Goal: Task Accomplishment & Management: Use online tool/utility

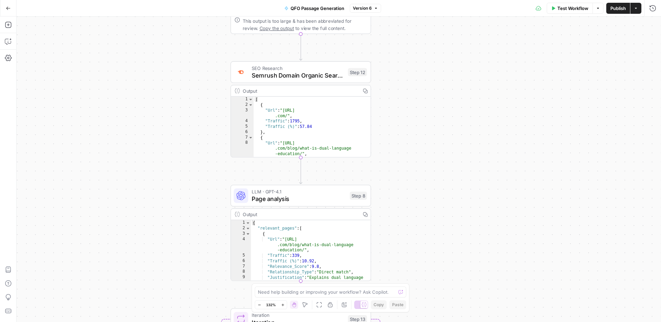
click at [12, 8] on button "Go Back" at bounding box center [8, 8] width 12 height 12
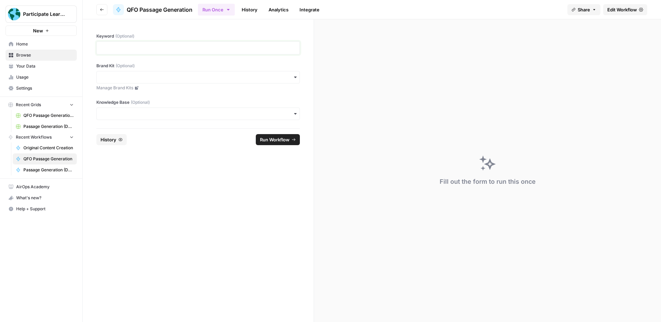
click at [167, 49] on p at bounding box center [198, 47] width 195 height 7
click at [171, 76] on input "Brand Kit (Optional)" at bounding box center [198, 77] width 195 height 7
click at [162, 93] on div "Participate Learning" at bounding box center [198, 95] width 203 height 13
click at [140, 113] on input "Knowledge Base (Optional)" at bounding box center [198, 113] width 195 height 7
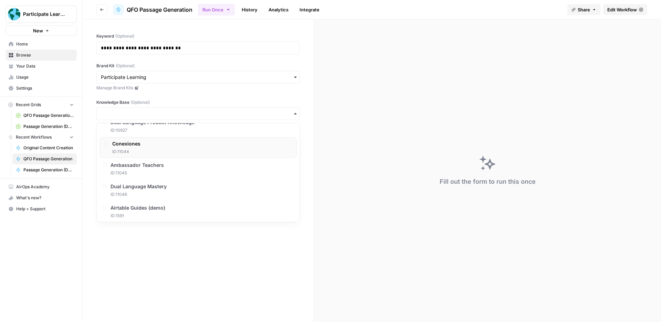
scroll to position [78, 0]
click at [143, 160] on span "Ambassador Teachers" at bounding box center [138, 161] width 53 height 7
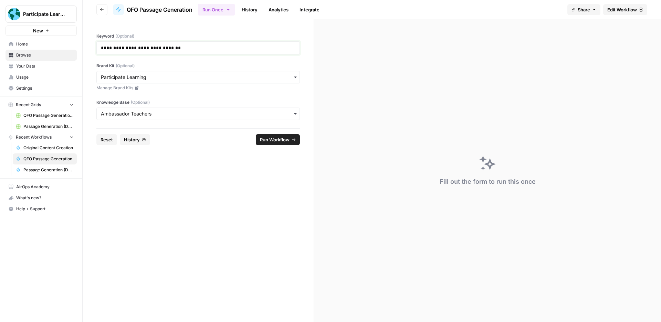
click at [129, 49] on p "**********" at bounding box center [198, 47] width 195 height 7
click at [182, 45] on p "**********" at bounding box center [198, 47] width 195 height 7
click at [101, 48] on p "**********" at bounding box center [198, 47] width 195 height 7
click at [149, 158] on form "**********" at bounding box center [198, 170] width 231 height 302
click at [263, 139] on span "Run Workflow" at bounding box center [275, 139] width 30 height 7
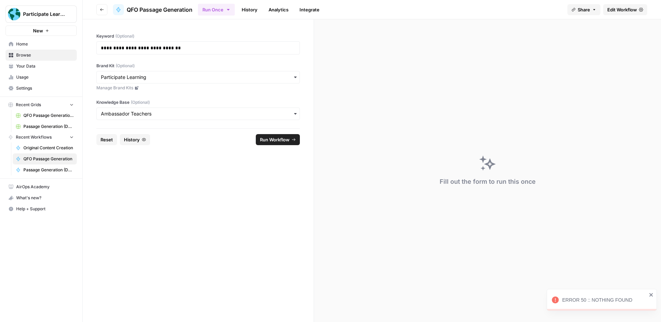
click at [604, 299] on div "ERROR 50 :: NOTHING FOUND" at bounding box center [604, 299] width 85 height 7
click at [612, 11] on span "Edit Workflow" at bounding box center [622, 9] width 30 height 7
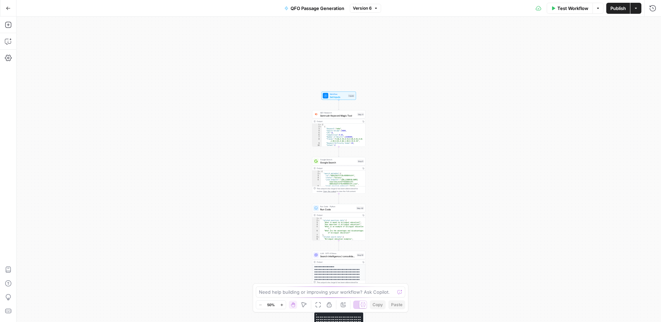
click at [568, 8] on span "Test Workflow" at bounding box center [572, 8] width 31 height 7
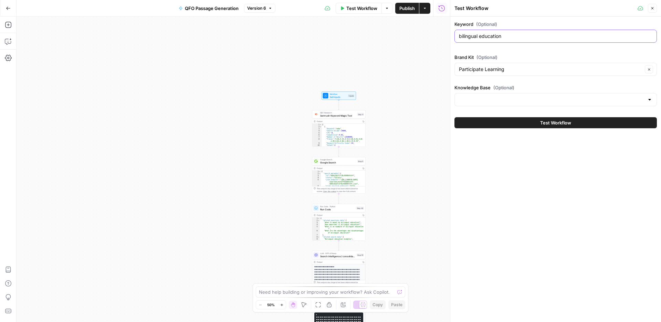
drag, startPoint x: 534, startPoint y: 39, endPoint x: 428, endPoint y: 36, distance: 105.7
click at [427, 36] on body "Participate Learning New Home Browse Your Data Usage Settings Recent Grids QFO …" at bounding box center [330, 161] width 661 height 322
drag, startPoint x: 482, startPoint y: 36, endPoint x: 459, endPoint y: 36, distance: 23.4
click at [459, 36] on input "bilingual education" at bounding box center [555, 36] width 193 height 7
paste input "Requirements for j1 visa teacher"
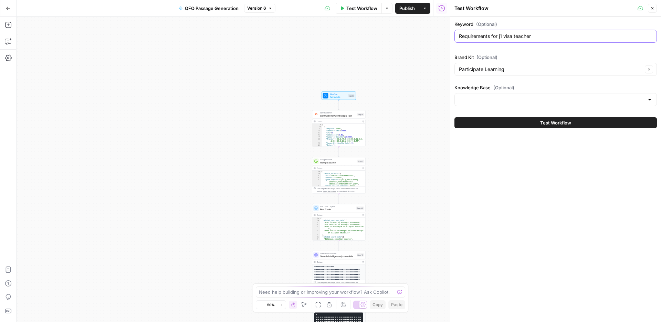
type input "Requirements for j1 visa teacher"
click at [525, 51] on div "Keyword (Optional) Requirements for j1 visa teacher Brand Kit (Optional) Partic…" at bounding box center [555, 65] width 202 height 88
click at [523, 98] on input "Knowledge Base (Optional)" at bounding box center [551, 99] width 185 height 7
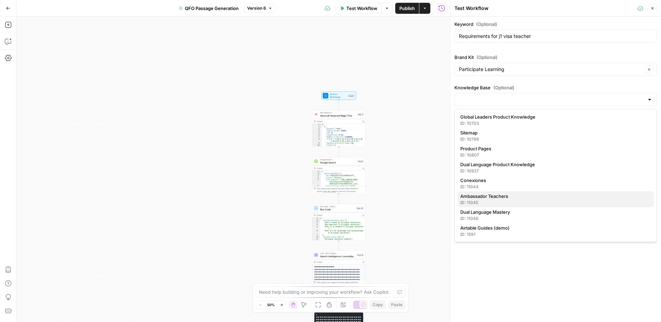
click at [502, 196] on span "Ambassador Teachers" at bounding box center [554, 195] width 188 height 7
type input "Ambassador Teachers"
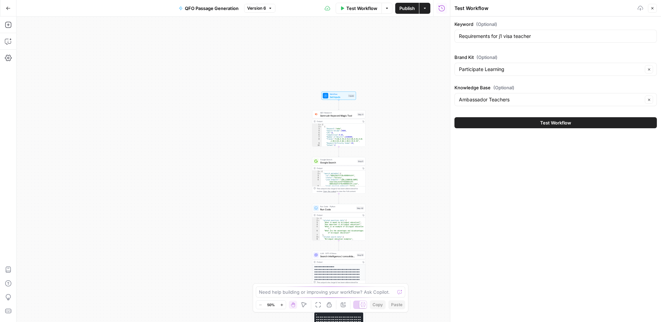
click at [507, 182] on div "Keyword (Optional) Requirements for j1 visa teacher Brand Kit (Optional) Partic…" at bounding box center [555, 169] width 211 height 305
click at [498, 124] on button "Test Workflow" at bounding box center [555, 122] width 202 height 11
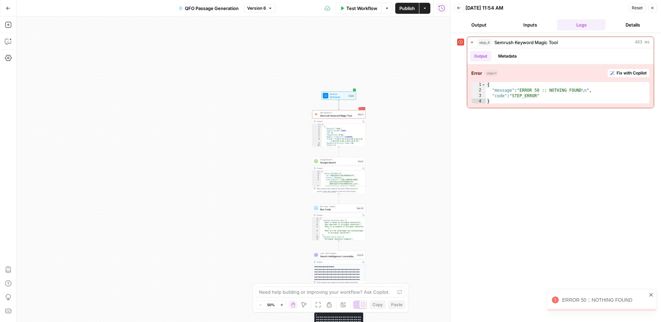
click at [583, 299] on div "ERROR 50 :: NOTHING FOUND" at bounding box center [604, 299] width 85 height 7
type textarea "**********"
click at [543, 94] on div "{ "message" : "ERROR 50 :: NOTHING FOUND \n " , "code" : "STEP_ERROR" }" at bounding box center [568, 98] width 164 height 33
click at [625, 74] on span "Fix with Copilot" at bounding box center [632, 73] width 30 height 6
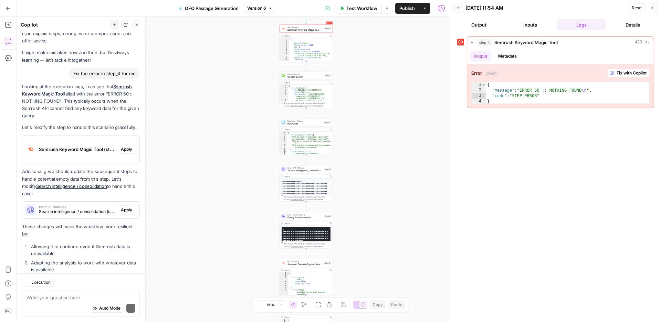
scroll to position [40, 0]
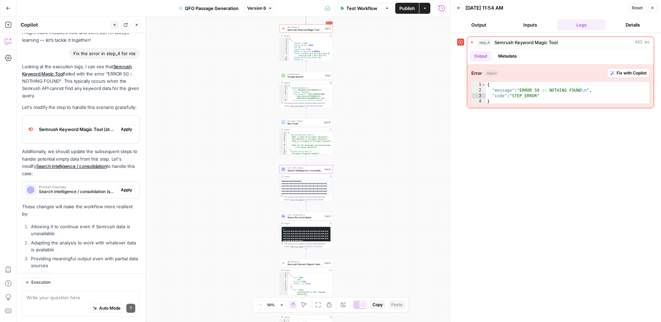
click at [70, 185] on span "Prompt Changes" at bounding box center [77, 186] width 76 height 3
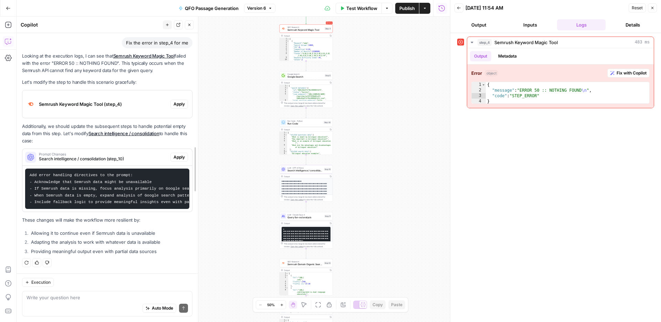
scroll to position [29, 0]
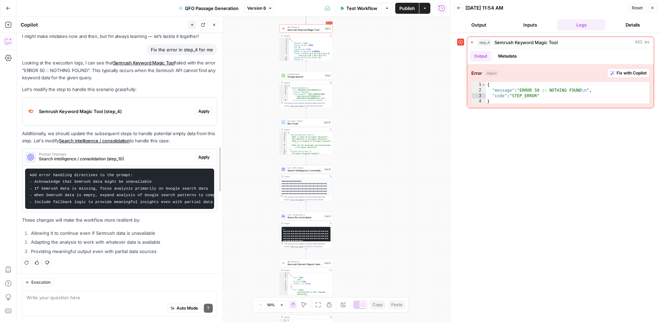
drag, startPoint x: 143, startPoint y: 175, endPoint x: 187, endPoint y: 185, distance: 45.3
click at [237, 178] on body "Participate Learning New Home Browse Your Data Usage Settings Recent Grids QFO …" at bounding box center [330, 161] width 661 height 322
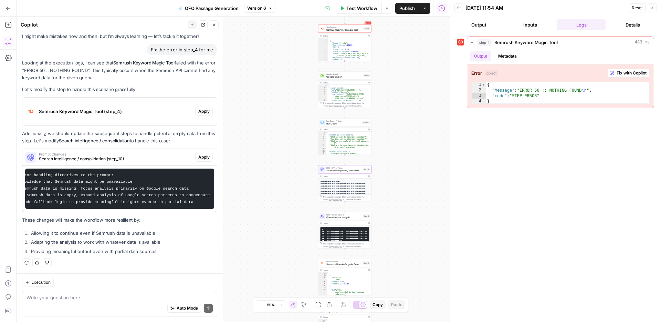
scroll to position [0, 0]
click at [92, 159] on span "Search intelligence / consolidation (step_10)" at bounding box center [116, 159] width 154 height 6
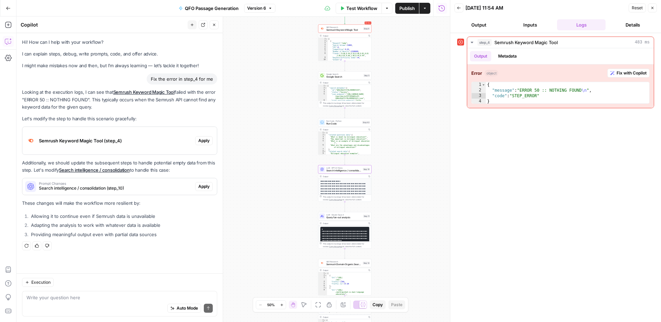
click at [91, 189] on span "Search intelligence / consolidation (step_10)" at bounding box center [116, 188] width 154 height 6
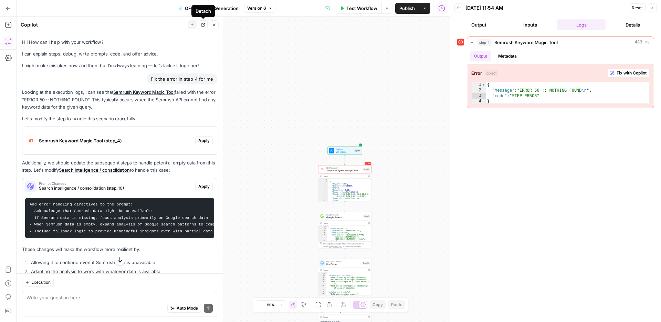
click at [204, 23] on icon "button" at bounding box center [203, 25] width 4 height 4
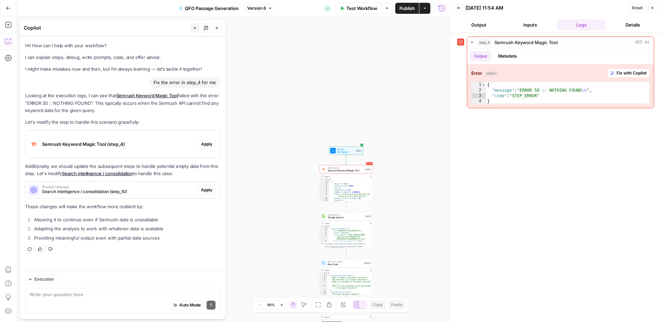
click at [42, 98] on p "Looking at the execution logs, I can see that Semrush Keyword Magic Tool failed…" at bounding box center [122, 103] width 195 height 22
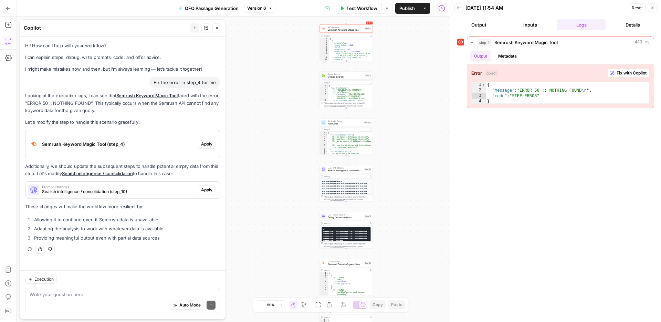
drag, startPoint x: 25, startPoint y: 96, endPoint x: 167, endPoint y: 235, distance: 198.2
click at [167, 235] on div "Looking at the execution logs, I can see that Semrush Keyword Magic Tool failed…" at bounding box center [122, 167] width 195 height 151
copy div "Looking at the execution logs, I can see that Semrush Keyword Magic Tool failed…"
click at [139, 193] on span "Search intelligence / consolidation (step_10)" at bounding box center [118, 191] width 153 height 6
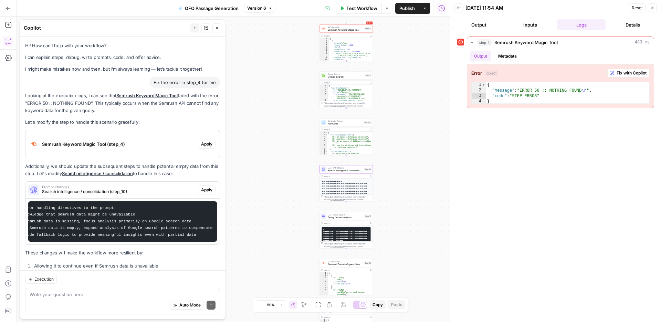
scroll to position [36, 0]
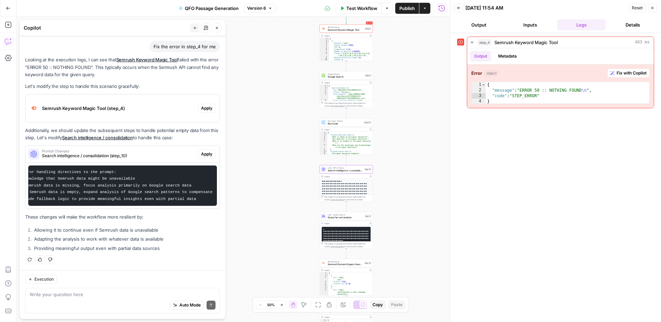
drag, startPoint x: 33, startPoint y: 208, endPoint x: 201, endPoint y: 196, distance: 168.4
click at [201, 196] on pre "Add error handling directives to the prompt: - Acknowledge that Semrush data mi…" at bounding box center [122, 185] width 189 height 40
copy code "Add error handling directives to the prompt: - Acknowledge that Semrush data mi…"
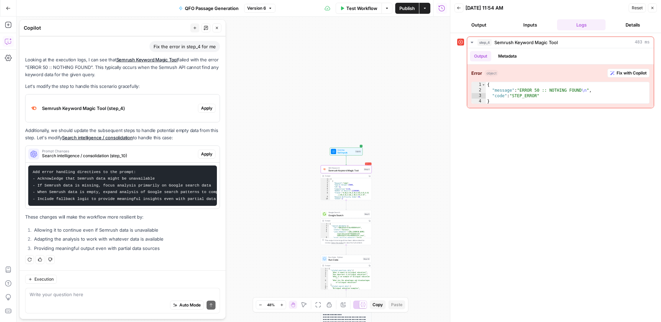
click at [137, 107] on span "Semrush Keyword Magic Tool (step_4)" at bounding box center [118, 108] width 153 height 7
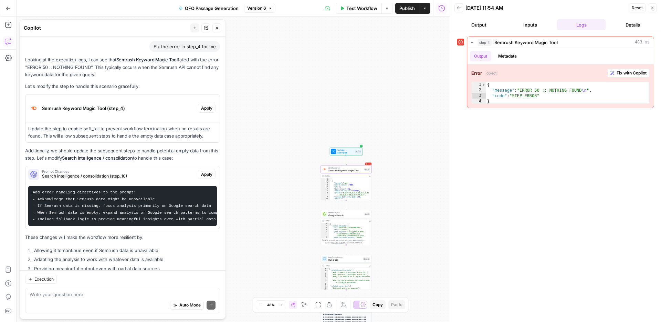
drag, startPoint x: 29, startPoint y: 129, endPoint x: 207, endPoint y: 134, distance: 177.7
click at [207, 134] on p "Update the step to enable soft_fail to prevent workflow termination when no res…" at bounding box center [122, 132] width 189 height 14
copy p "Update the step to enable soft_fail to prevent workflow termination when no res…"
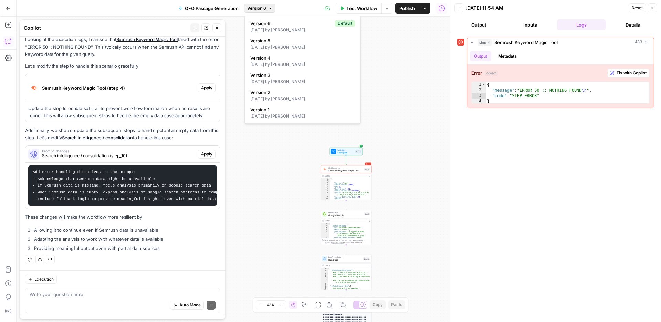
click at [273, 7] on button "Version 6" at bounding box center [259, 8] width 31 height 9
click at [295, 6] on div "Test Workflow Options Publish Actions Run History" at bounding box center [362, 8] width 175 height 16
click at [282, 304] on icon "button" at bounding box center [282, 305] width 4 height 4
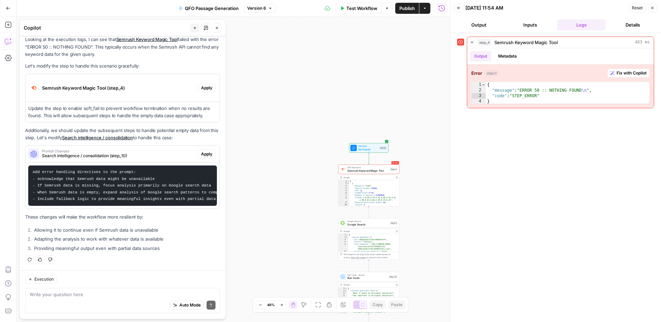
click at [281, 304] on icon "button" at bounding box center [282, 305] width 4 height 4
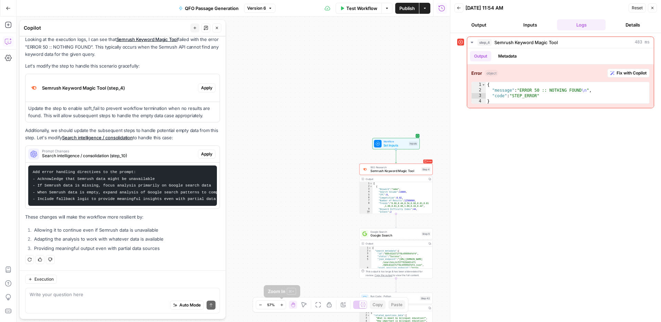
click at [281, 304] on icon "button" at bounding box center [282, 305] width 4 height 4
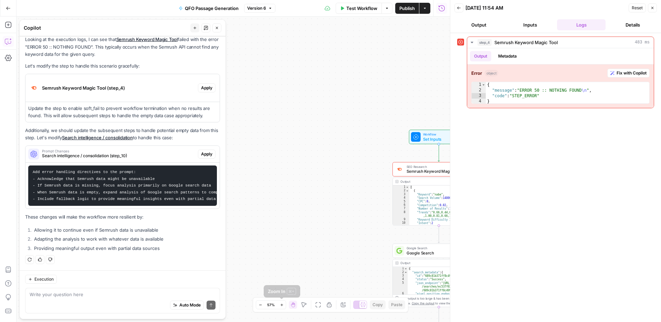
click at [281, 304] on icon "button" at bounding box center [282, 305] width 4 height 4
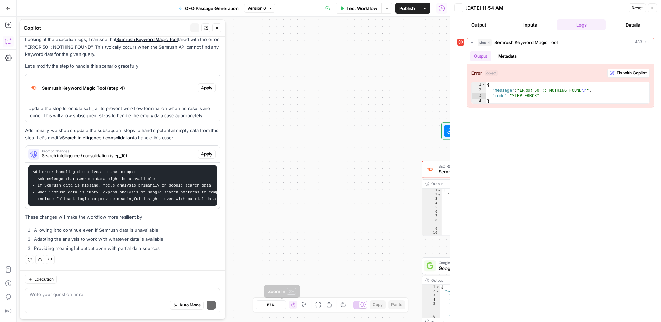
click at [281, 304] on icon "button" at bounding box center [282, 305] width 4 height 4
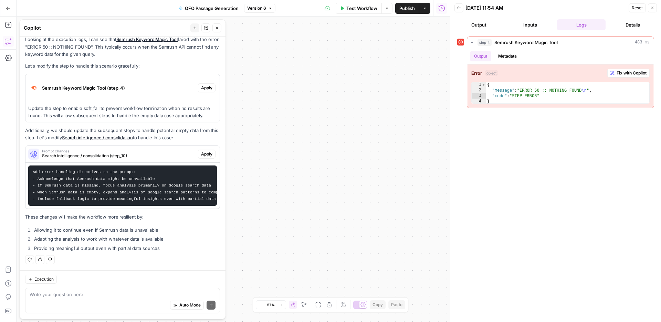
click at [281, 304] on icon "button" at bounding box center [282, 305] width 4 height 4
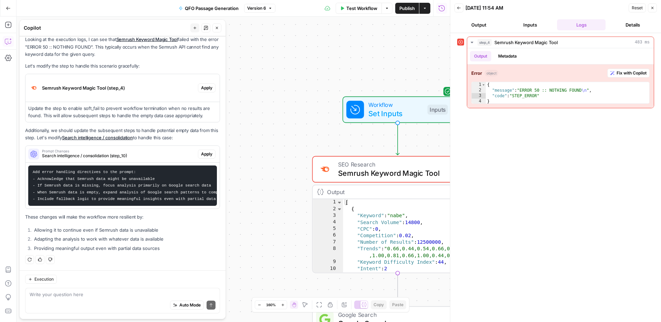
click at [403, 171] on span "Semrush Keyword Magic Tool" at bounding box center [395, 172] width 114 height 11
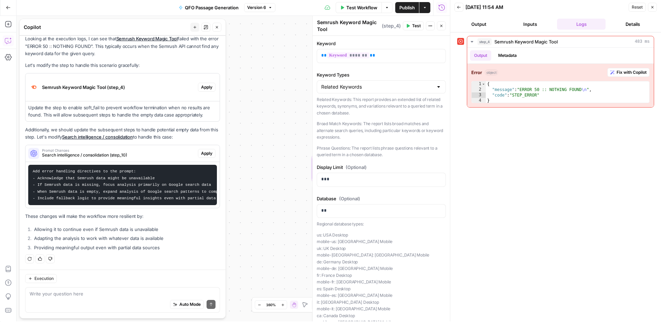
scroll to position [0, 0]
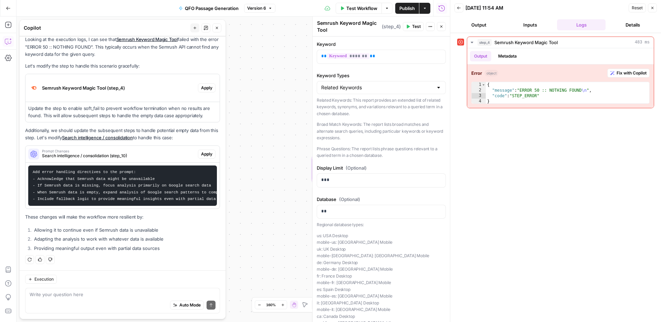
click at [460, 8] on icon "button" at bounding box center [459, 8] width 4 height 4
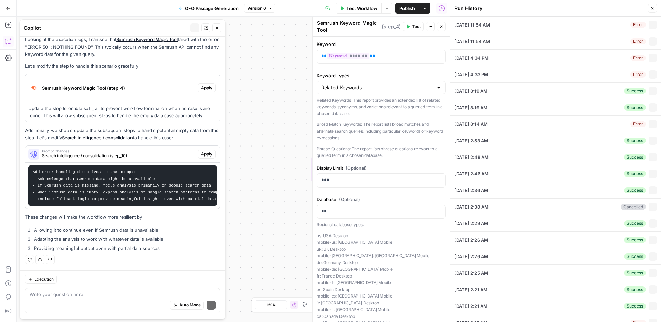
type input "Requirements for j1 visa teacher"
type input "Participate Learning"
type input "Ambassador Teachers"
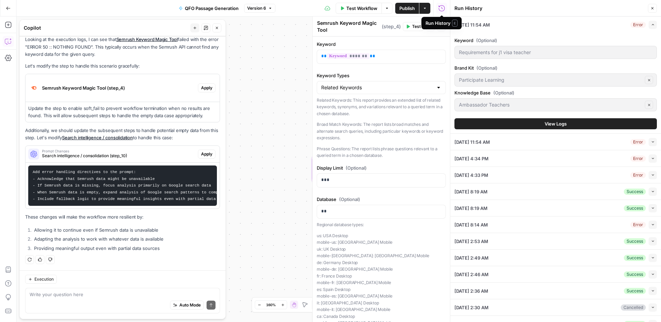
click at [14, 9] on button "Go Back" at bounding box center [8, 8] width 12 height 12
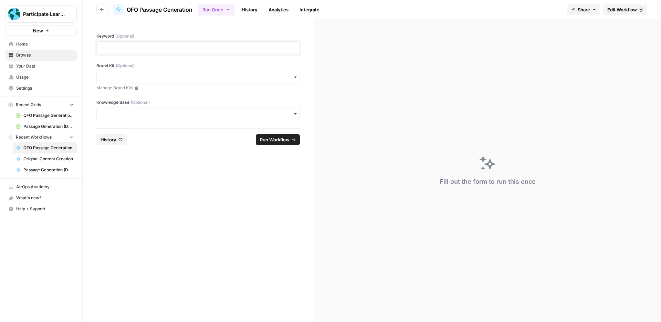
click at [134, 48] on p at bounding box center [198, 47] width 195 height 7
click at [162, 76] on input "Brand Kit (Optional)" at bounding box center [198, 77] width 195 height 7
drag, startPoint x: 154, startPoint y: 95, endPoint x: 149, endPoint y: 108, distance: 14.1
click at [154, 95] on div "Participate Learning" at bounding box center [198, 95] width 203 height 13
click at [147, 114] on input "Knowledge Base (Optional)" at bounding box center [198, 113] width 195 height 7
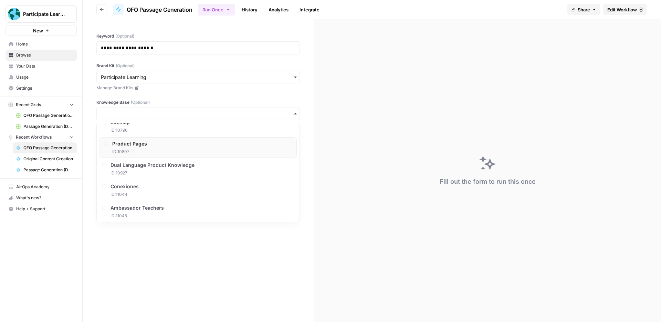
scroll to position [32, 0]
click at [163, 161] on span "Dual Language Product Knowledge" at bounding box center [154, 164] width 84 height 7
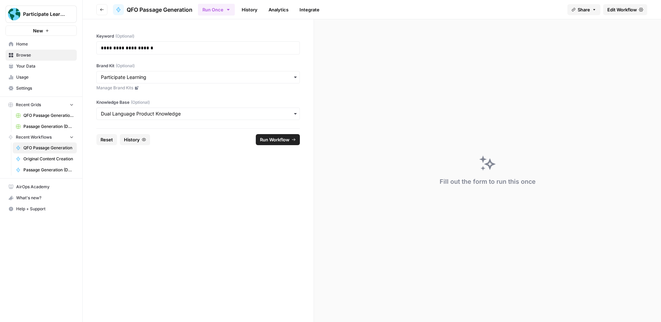
click at [260, 140] on span "Run Workflow" at bounding box center [275, 139] width 30 height 7
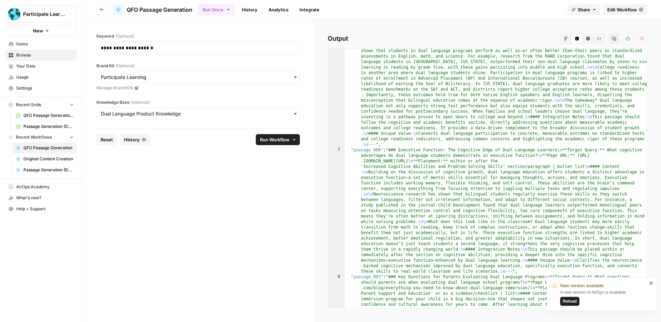
scroll to position [670, 0]
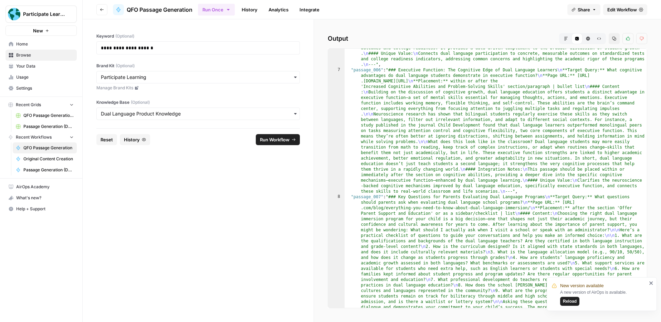
click at [649, 282] on icon "close" at bounding box center [651, 283] width 5 height 6
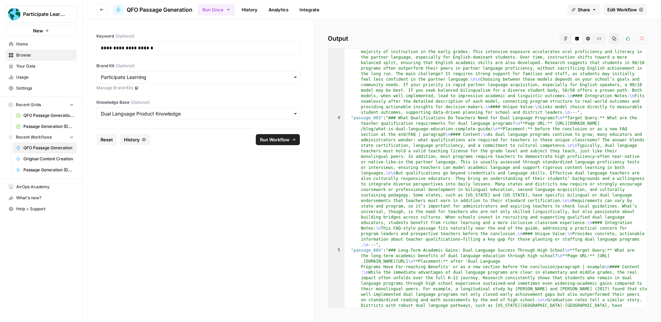
scroll to position [211, 0]
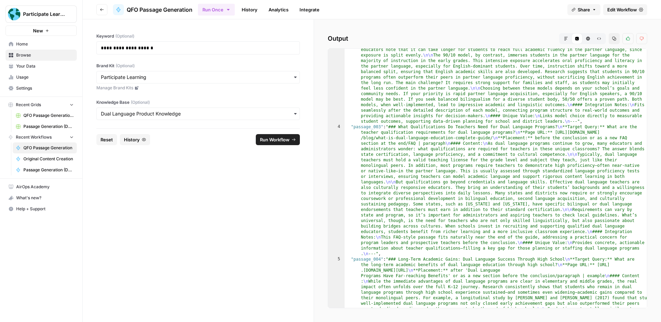
click at [568, 39] on icon "button" at bounding box center [566, 38] width 4 height 4
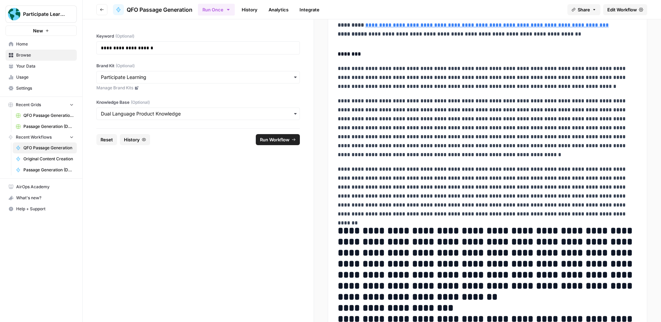
scroll to position [0, 0]
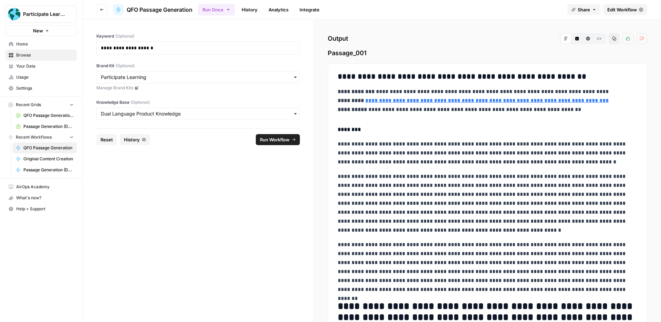
click at [250, 9] on link "History" at bounding box center [250, 9] width 24 height 11
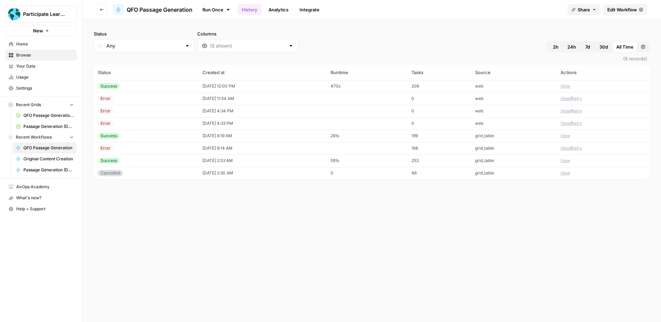
click at [563, 85] on button "View" at bounding box center [566, 86] width 10 height 6
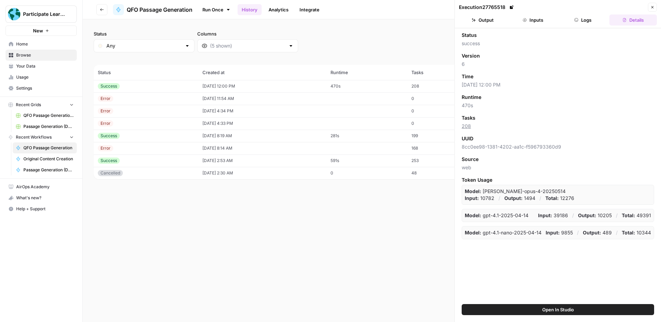
click at [485, 18] on button "Output" at bounding box center [483, 19] width 48 height 11
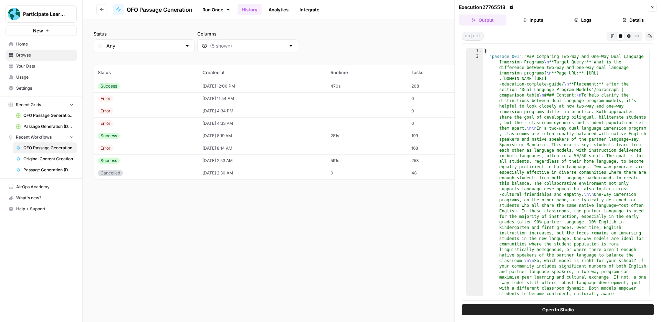
click at [652, 8] on icon "button" at bounding box center [652, 7] width 2 height 2
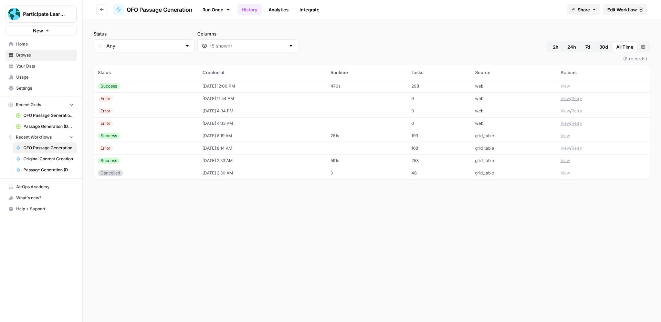
click at [205, 8] on link "Run Once" at bounding box center [216, 10] width 37 height 12
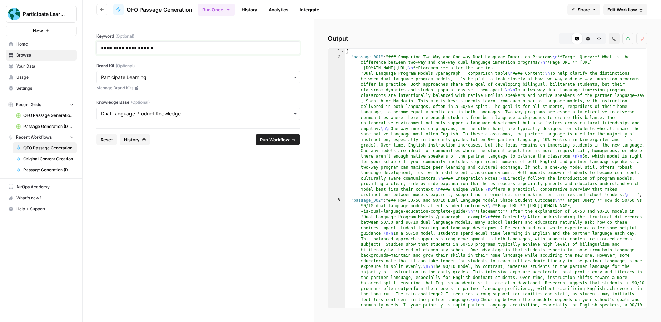
drag, startPoint x: 166, startPoint y: 50, endPoint x: 95, endPoint y: 48, distance: 71.3
click at [95, 48] on div "**********" at bounding box center [198, 73] width 231 height 109
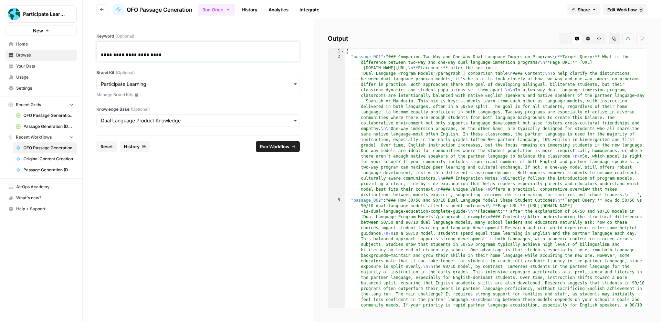
click at [102, 51] on p "**********" at bounding box center [198, 51] width 195 height 14
click at [55, 13] on span "Participate Learning" at bounding box center [44, 14] width 42 height 7
drag, startPoint x: 57, startPoint y: 53, endPoint x: 54, endPoint y: 51, distance: 4.2
click at [55, 52] on span "Participate Learning" at bounding box center [63, 51] width 85 height 7
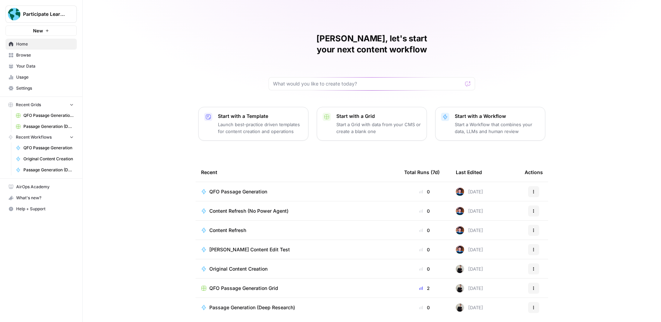
click at [252, 188] on span "QFO Passage Generation" at bounding box center [238, 191] width 58 height 7
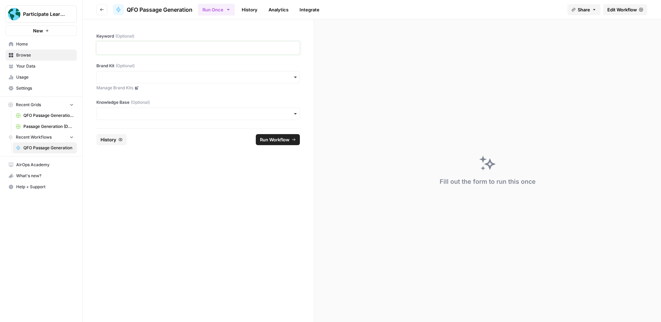
click at [200, 44] on p at bounding box center [198, 47] width 195 height 7
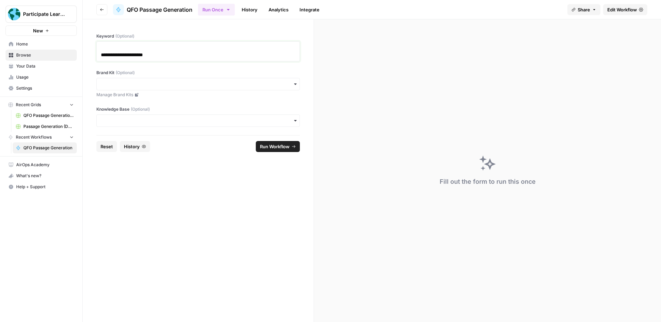
click at [100, 56] on div "**********" at bounding box center [197, 51] width 203 height 20
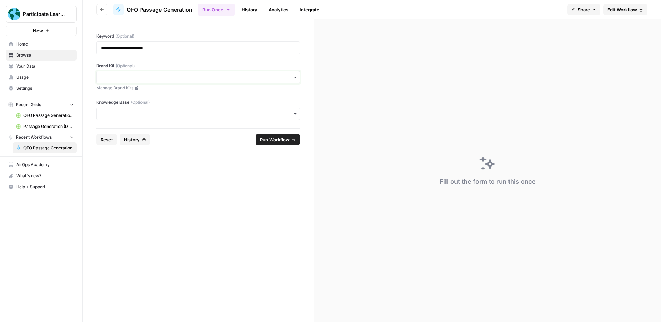
click at [150, 75] on input "Brand Kit (Optional)" at bounding box center [198, 77] width 195 height 7
click at [155, 98] on div "Participate Learning" at bounding box center [198, 95] width 203 height 13
click at [153, 113] on input "Knowledge Base (Optional)" at bounding box center [198, 113] width 195 height 7
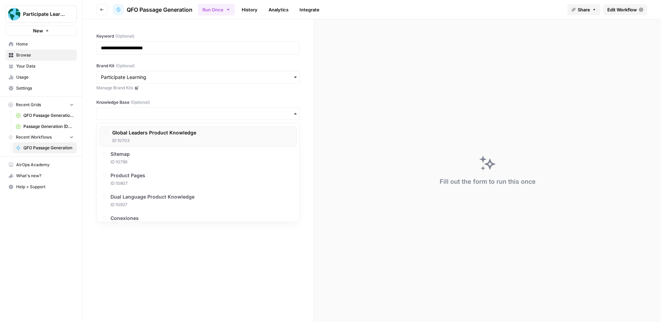
click at [160, 137] on span "ID: 10703" at bounding box center [154, 140] width 84 height 6
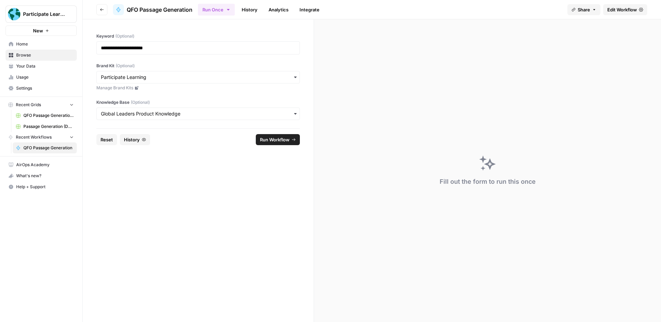
click at [219, 159] on form "**********" at bounding box center [198, 170] width 231 height 302
click at [280, 139] on span "Run Workflow" at bounding box center [275, 139] width 30 height 7
click at [182, 47] on p "**********" at bounding box center [198, 47] width 195 height 7
click at [103, 49] on link "**********" at bounding box center [122, 47] width 42 height 5
drag, startPoint x: 169, startPoint y: 46, endPoint x: 101, endPoint y: 42, distance: 68.3
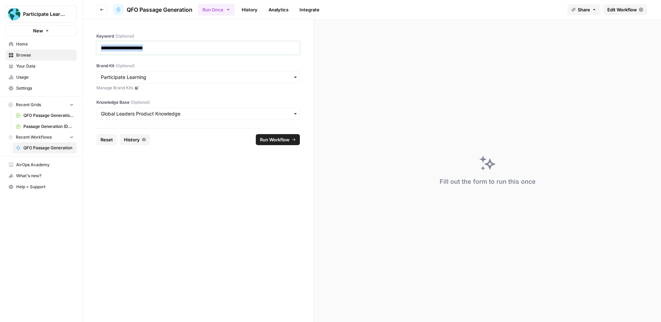
click at [101, 42] on div "**********" at bounding box center [197, 47] width 203 height 13
click at [101, 49] on p "**********" at bounding box center [198, 47] width 195 height 7
click at [216, 166] on form "**********" at bounding box center [198, 170] width 231 height 302
click at [271, 139] on span "Run Workflow" at bounding box center [275, 139] width 30 height 7
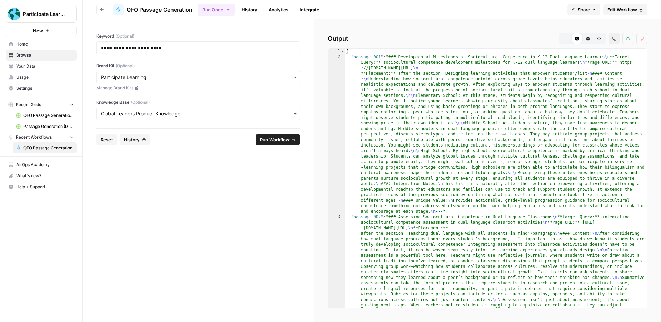
click at [565, 37] on icon "button" at bounding box center [566, 38] width 4 height 4
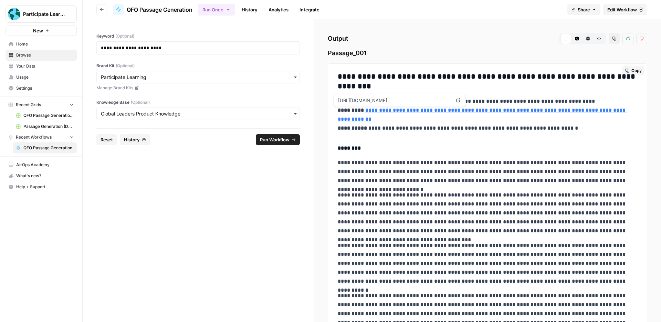
click at [530, 112] on link "**********" at bounding box center [482, 114] width 289 height 14
click at [508, 36] on h2 "Output Markdown Code Editor HTML Viewer Raw Output Copy Thumbs up Thumbs down" at bounding box center [488, 38] width 320 height 11
click at [630, 72] on button "Copy" at bounding box center [633, 70] width 22 height 9
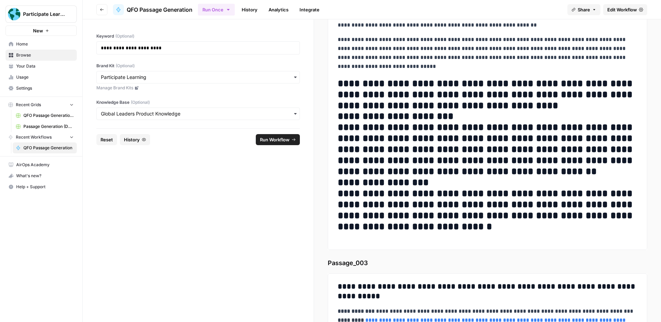
scroll to position [714, 0]
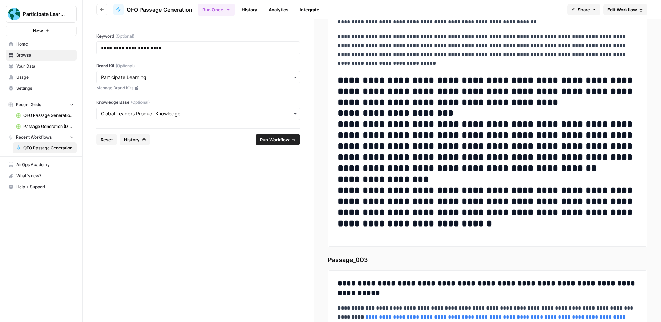
drag, startPoint x: 339, startPoint y: 61, endPoint x: 502, endPoint y: 223, distance: 229.8
click at [502, 223] on div "**********" at bounding box center [488, 34] width 308 height 411
copy div "**********"
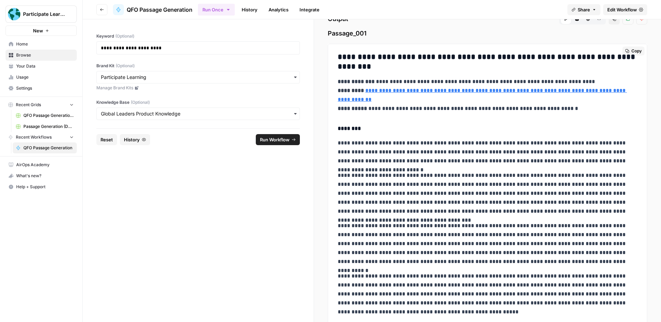
scroll to position [0, 0]
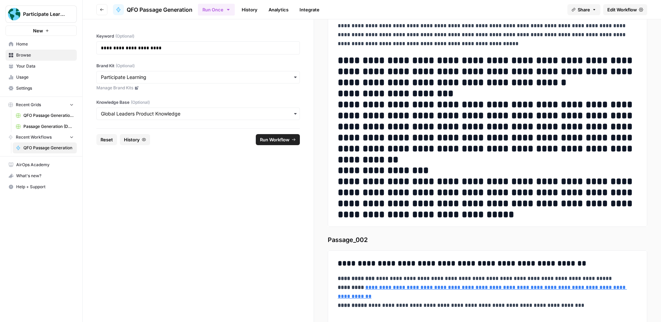
drag, startPoint x: 338, startPoint y: 75, endPoint x: 546, endPoint y: 208, distance: 246.3
click at [546, 208] on div "**********" at bounding box center [488, 1] width 308 height 439
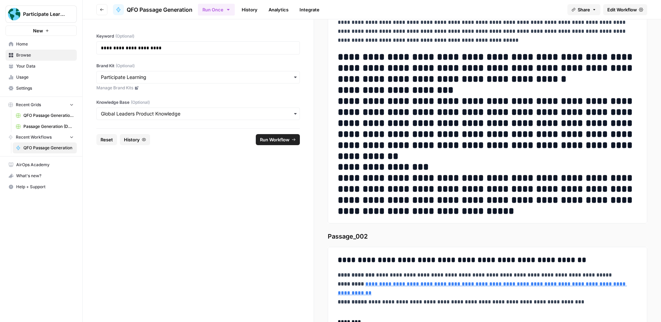
copy div "**********"
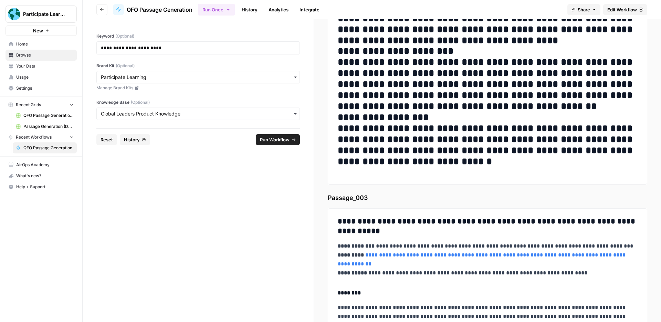
scroll to position [919, 0]
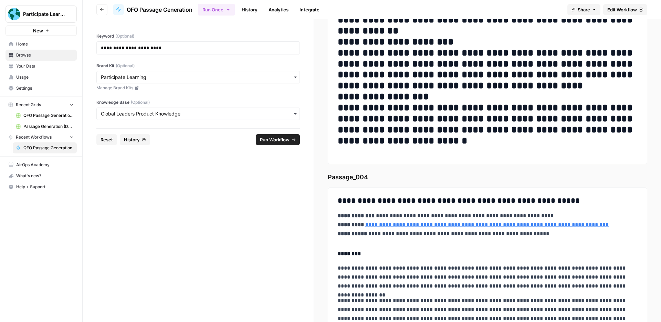
drag, startPoint x: 339, startPoint y: 78, endPoint x: 475, endPoint y: 159, distance: 158.8
copy div "**********"
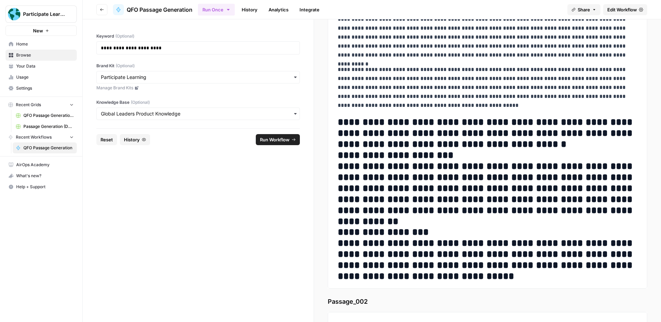
scroll to position [217, 0]
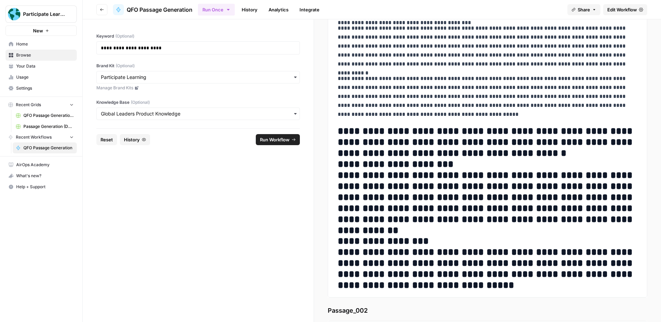
click at [517, 107] on p "**********" at bounding box center [488, 96] width 300 height 45
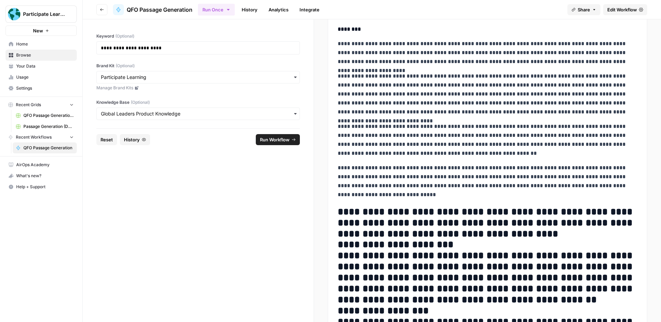
scroll to position [586, 0]
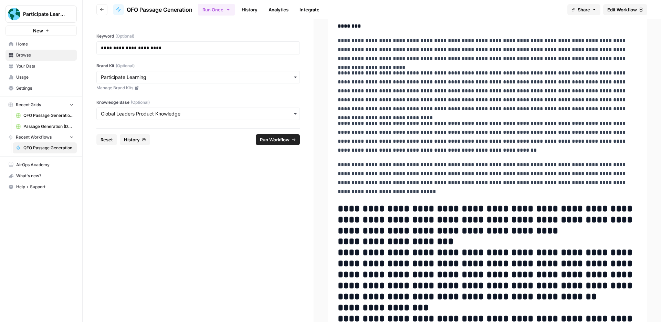
click at [52, 55] on span "Browse" at bounding box center [44, 55] width 57 height 6
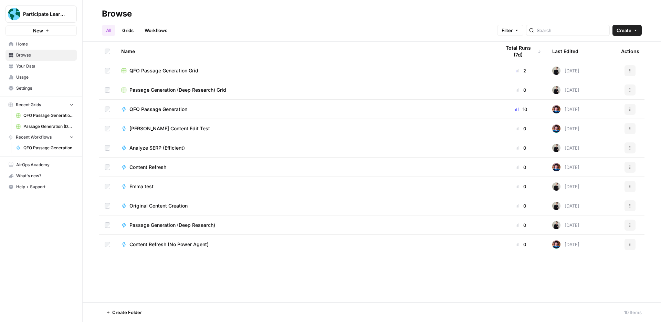
click at [54, 46] on span "Home" at bounding box center [44, 44] width 57 height 6
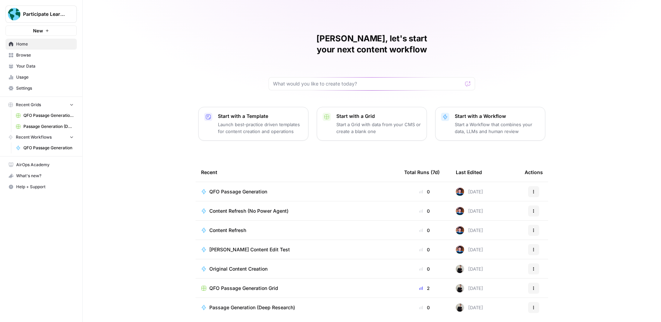
click at [231, 227] on span "Content Refresh" at bounding box center [227, 230] width 37 height 7
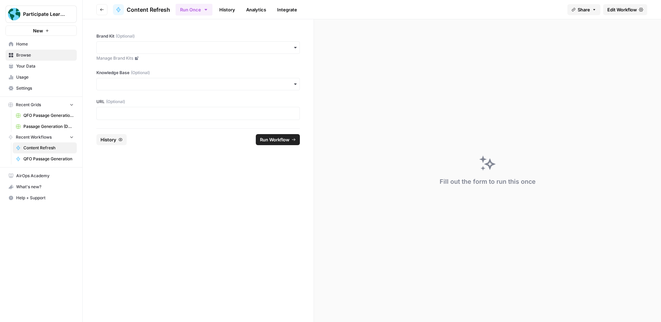
click at [224, 13] on link "History" at bounding box center [227, 9] width 24 height 11
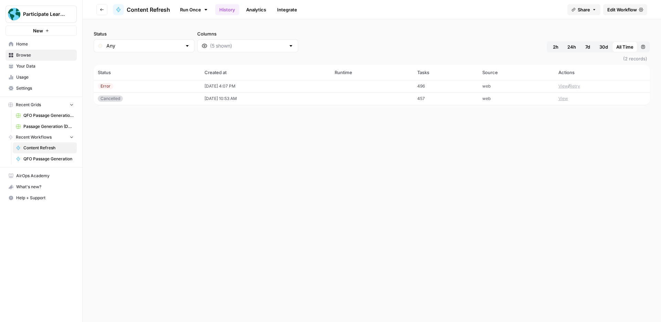
click at [566, 85] on button "View" at bounding box center [563, 86] width 10 height 6
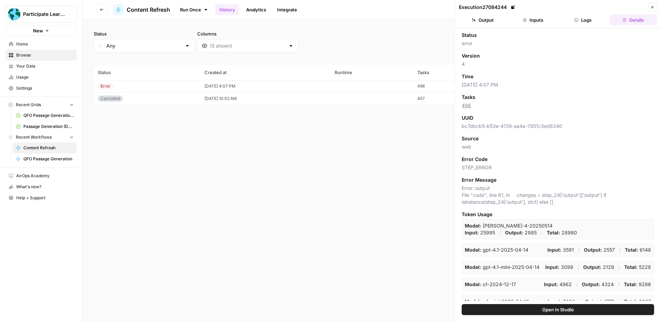
scroll to position [8, 0]
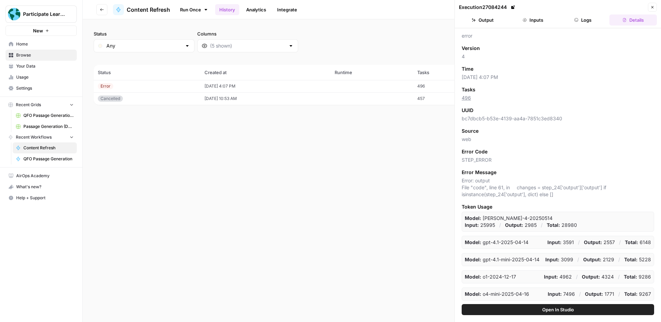
click at [486, 21] on button "Output" at bounding box center [483, 19] width 48 height 11
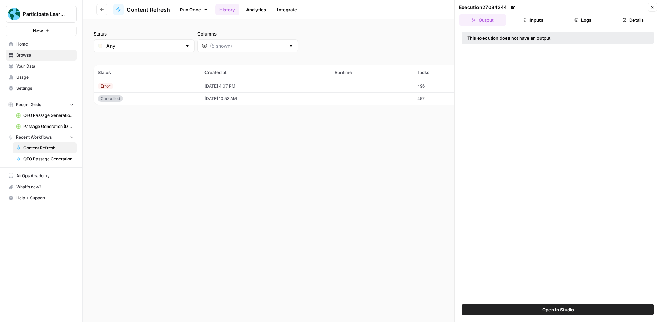
click at [531, 16] on button "Inputs" at bounding box center [533, 19] width 48 height 11
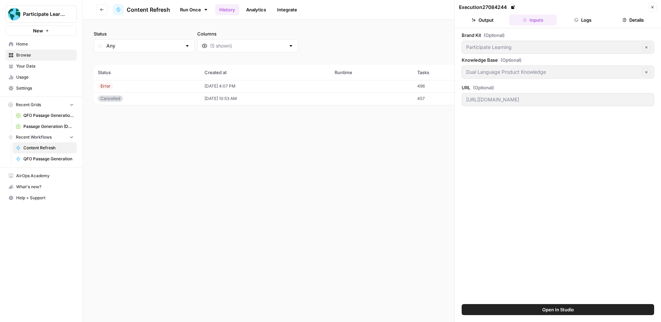
click at [574, 21] on icon "button" at bounding box center [576, 20] width 4 height 4
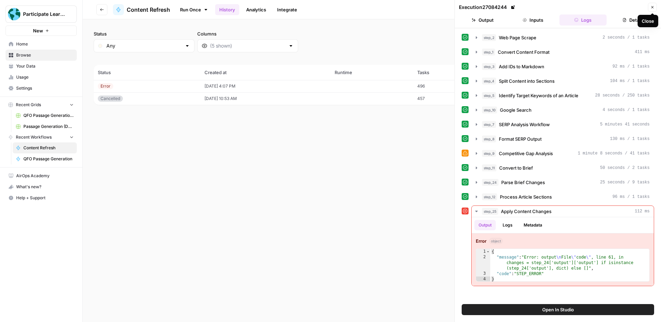
click at [650, 7] on icon "button" at bounding box center [652, 7] width 4 height 4
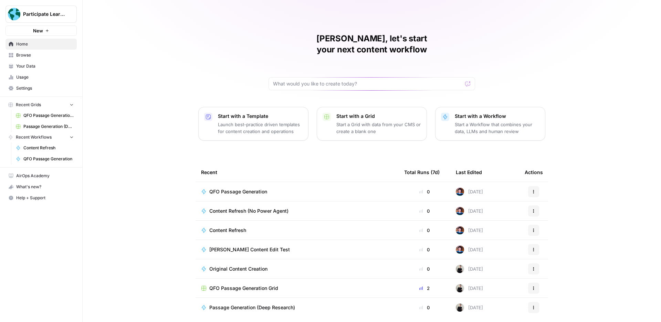
click at [236, 227] on span "Content Refresh" at bounding box center [227, 230] width 37 height 7
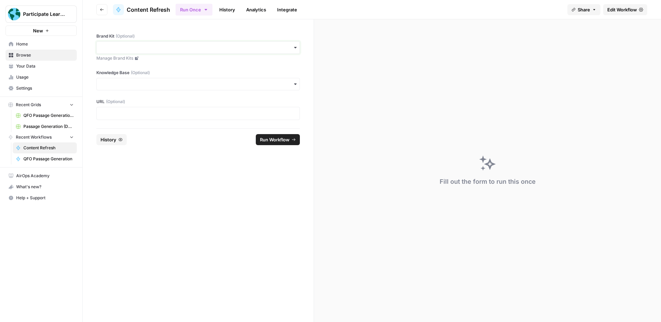
click at [163, 46] on input "Brand Kit (Optional)" at bounding box center [198, 47] width 195 height 7
click at [162, 64] on div "Participate Learning" at bounding box center [198, 66] width 203 height 13
click at [152, 84] on input "Knowledge Base (Optional)" at bounding box center [198, 84] width 195 height 7
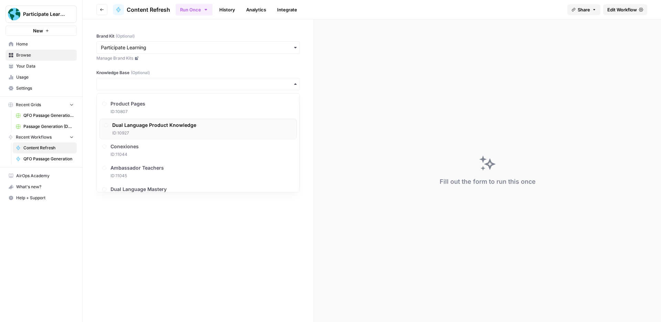
scroll to position [49, 0]
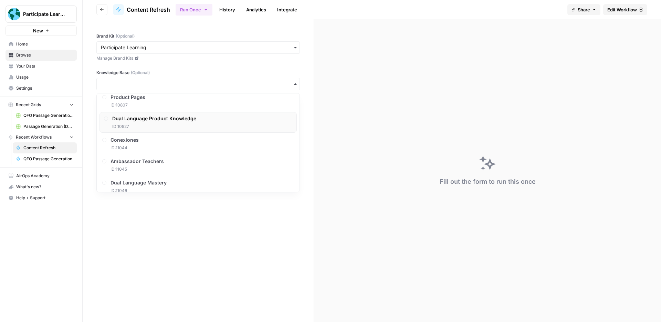
click at [159, 125] on span "ID: 10927" at bounding box center [154, 126] width 84 height 6
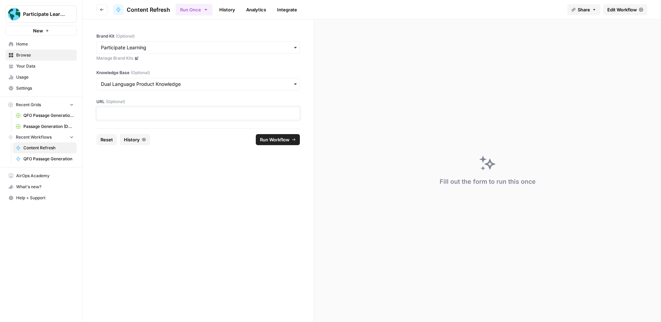
click at [148, 110] on p at bounding box center [198, 113] width 195 height 7
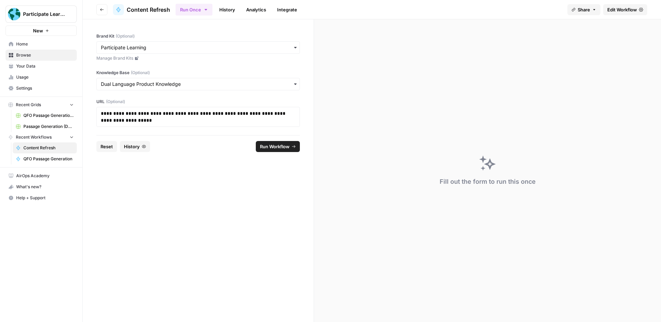
click at [264, 148] on span "Run Workflow" at bounding box center [275, 146] width 30 height 7
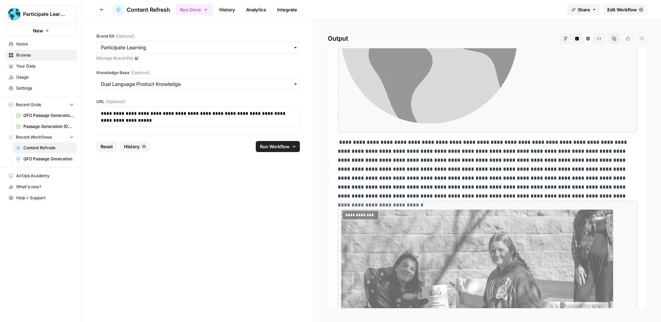
scroll to position [913, 0]
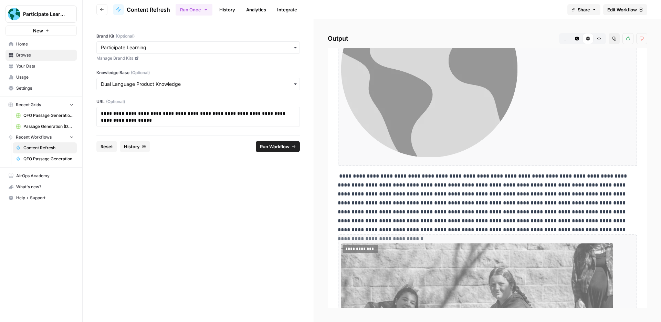
click at [565, 41] on button "Markdown" at bounding box center [566, 38] width 11 height 11
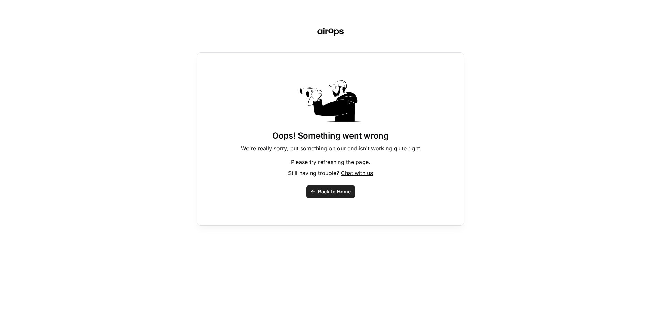
click at [335, 188] on span "Back to Home" at bounding box center [334, 191] width 33 height 7
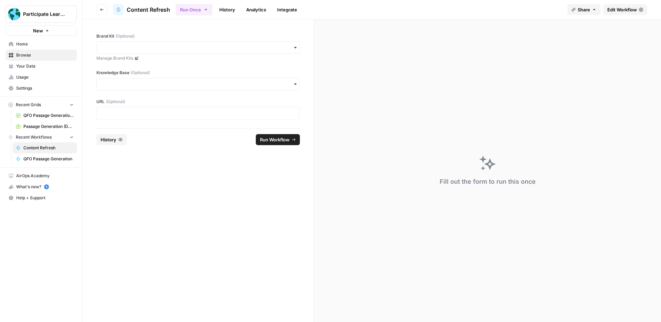
click at [223, 11] on link "History" at bounding box center [227, 9] width 24 height 11
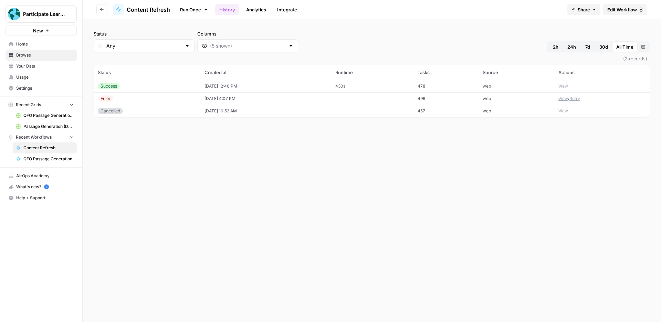
click at [559, 86] on button "View" at bounding box center [563, 86] width 10 height 6
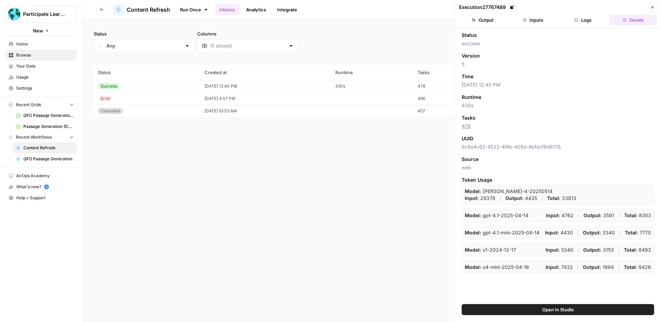
click at [485, 24] on button "Output" at bounding box center [483, 19] width 48 height 11
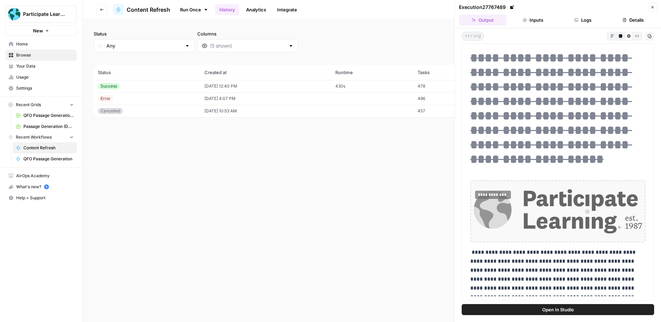
click at [613, 34] on icon "button" at bounding box center [612, 36] width 4 height 4
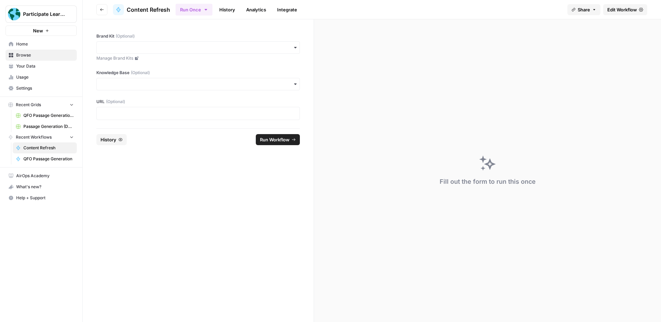
click at [227, 12] on link "History" at bounding box center [227, 9] width 24 height 11
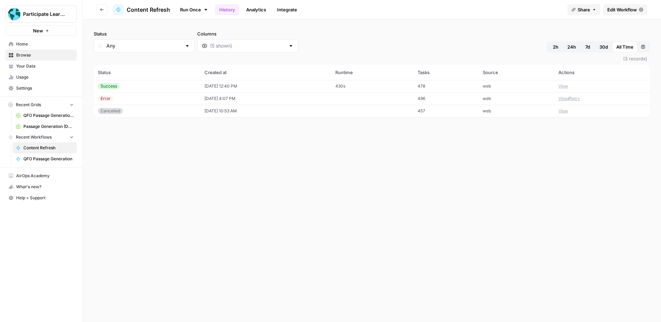
click at [563, 85] on button "View" at bounding box center [563, 86] width 10 height 6
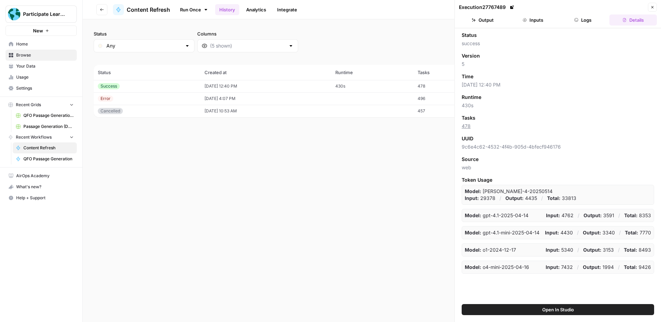
click at [583, 22] on button "Logs" at bounding box center [583, 19] width 48 height 11
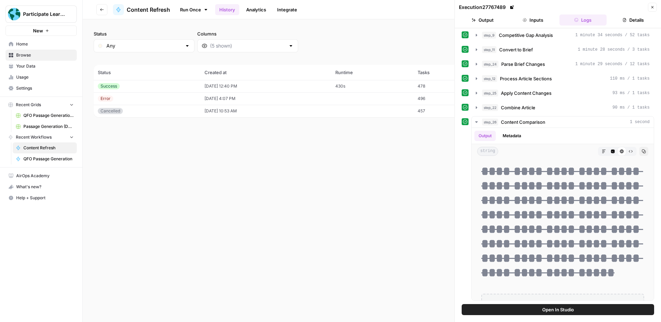
click at [485, 20] on button "Output" at bounding box center [483, 19] width 48 height 11
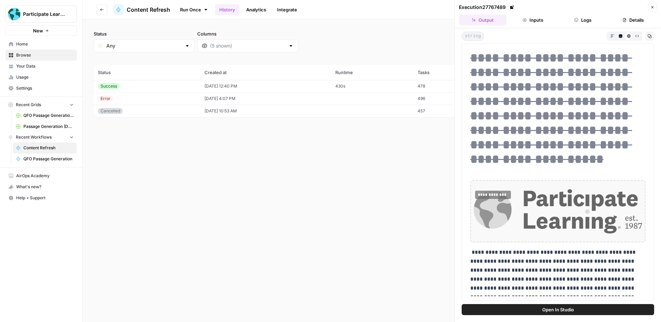
click at [514, 9] on icon at bounding box center [512, 7] width 4 height 4
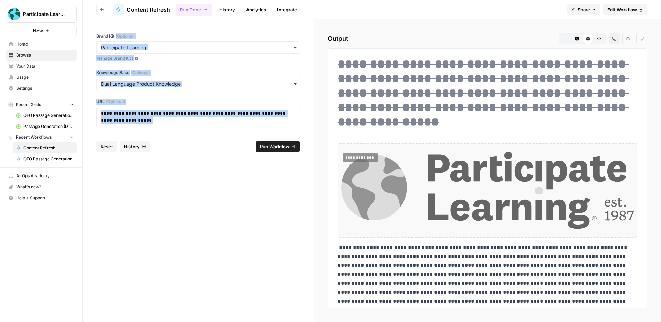
drag, startPoint x: 315, startPoint y: 34, endPoint x: 306, endPoint y: 34, distance: 9.0
click at [305, 34] on section "**********" at bounding box center [372, 170] width 578 height 302
click at [312, 33] on section "**********" at bounding box center [372, 170] width 578 height 302
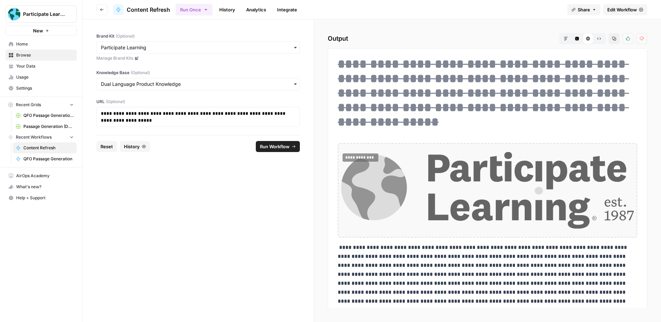
click at [309, 4] on div "Run Once History Analytics Integrate" at bounding box center [369, 9] width 386 height 13
